Goal: Find specific page/section: Find specific page/section

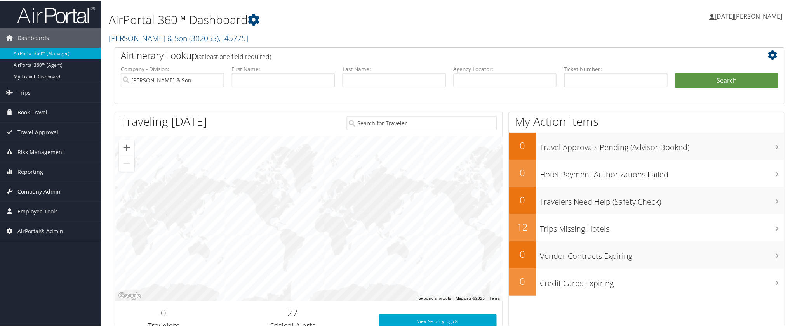
click at [37, 189] on span "Company Admin" at bounding box center [38, 190] width 43 height 19
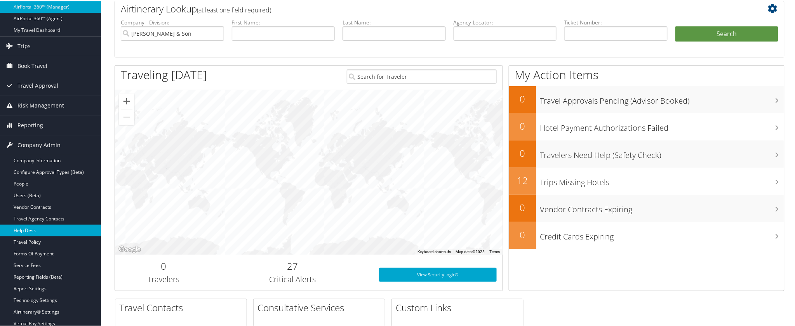
scroll to position [86, 0]
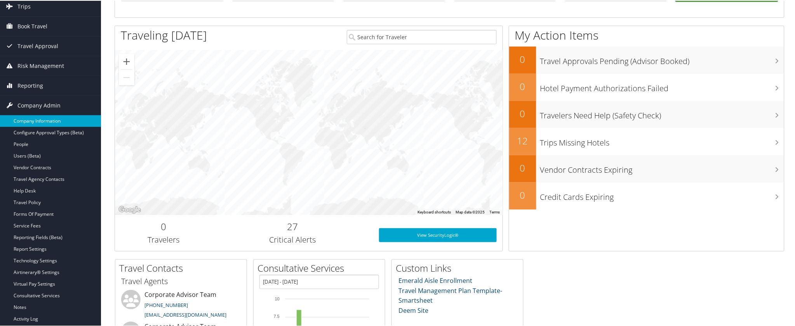
click at [33, 121] on link "Company Information" at bounding box center [50, 121] width 101 height 12
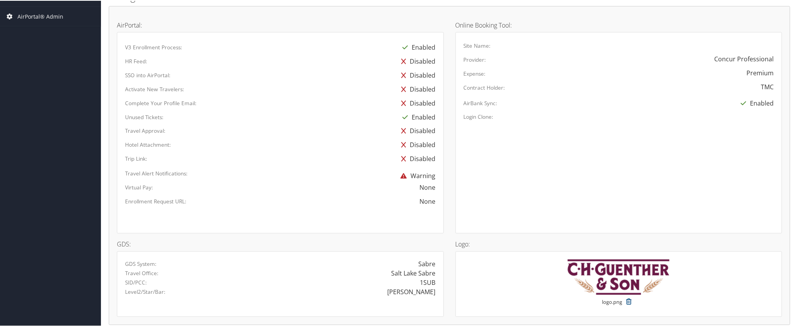
scroll to position [471, 0]
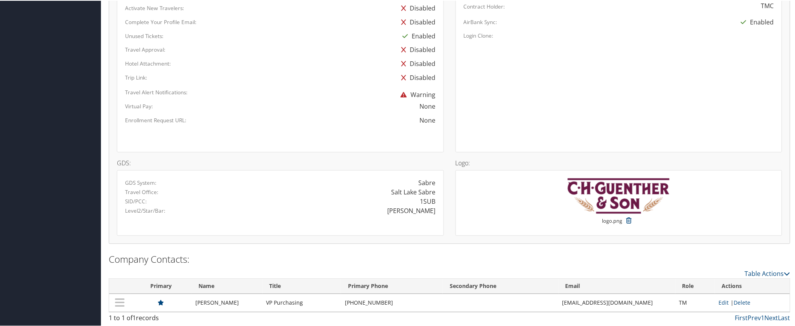
drag, startPoint x: 390, startPoint y: 209, endPoint x: 434, endPoint y: 208, distance: 43.9
click at [434, 208] on div "CH GUENTHER" at bounding box center [360, 210] width 161 height 9
click at [433, 211] on div "CH GUENTHER" at bounding box center [360, 210] width 161 height 9
copy div "CH GUENTHER"
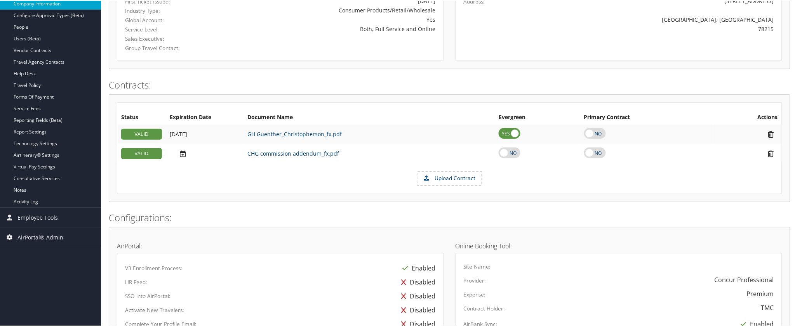
scroll to position [0, 0]
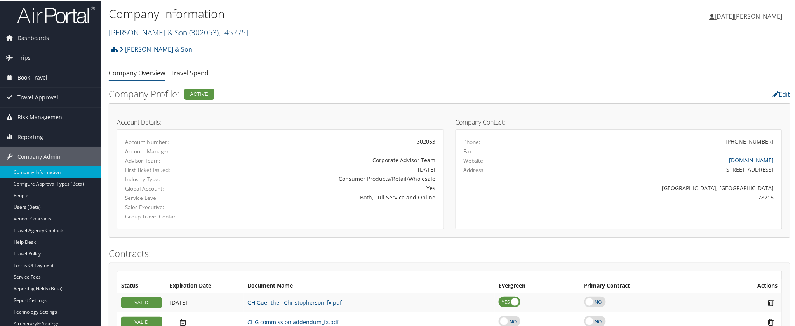
click at [160, 30] on link "CH Guenther & Son ( 302053 ) , [ 45775 ]" at bounding box center [178, 31] width 139 height 10
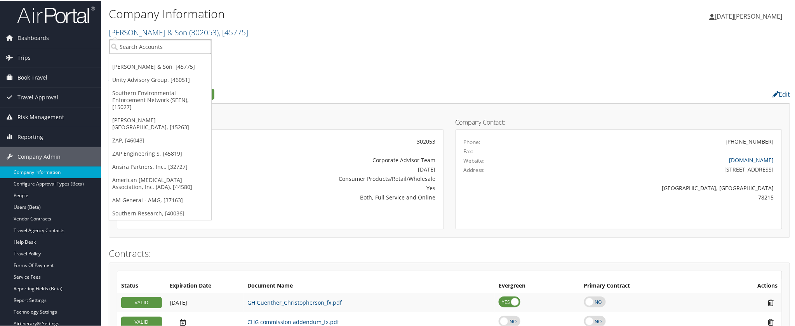
click at [163, 43] on input "search" at bounding box center [160, 46] width 102 height 14
paste input "301762"
type input "301762"
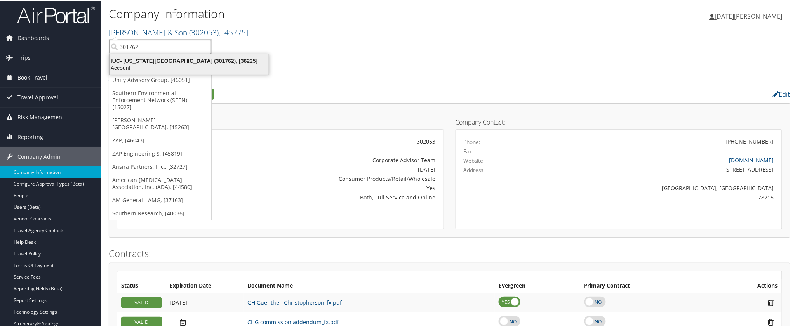
click at [148, 61] on div "IUC- Ohio Wesleyan University (301762), [36225]" at bounding box center [189, 60] width 169 height 7
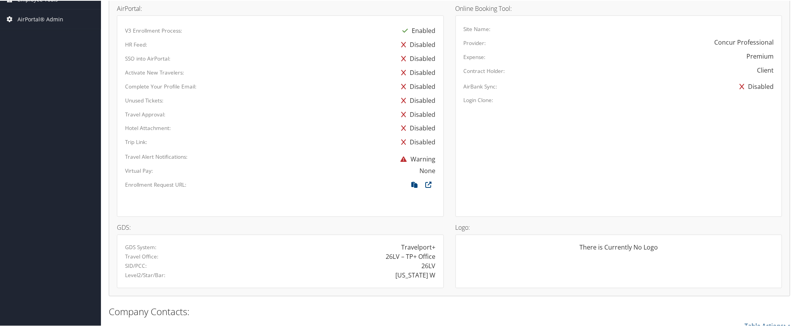
scroll to position [457, 0]
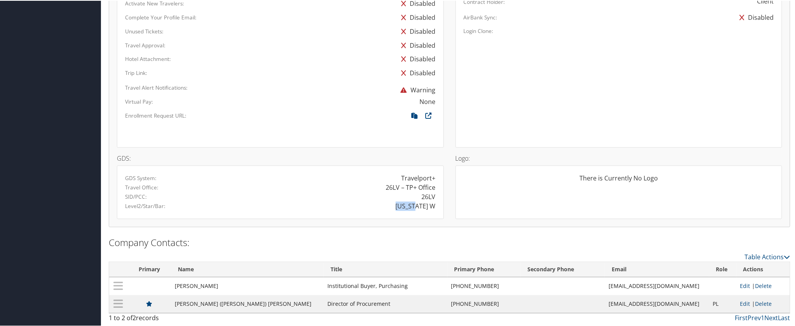
drag, startPoint x: 420, startPoint y: 206, endPoint x: 433, endPoint y: 207, distance: 13.2
click at [433, 207] on div "[US_STATE] W" at bounding box center [360, 205] width 161 height 9
copy div "[US_STATE] W"
